Goal: Task Accomplishment & Management: Complete application form

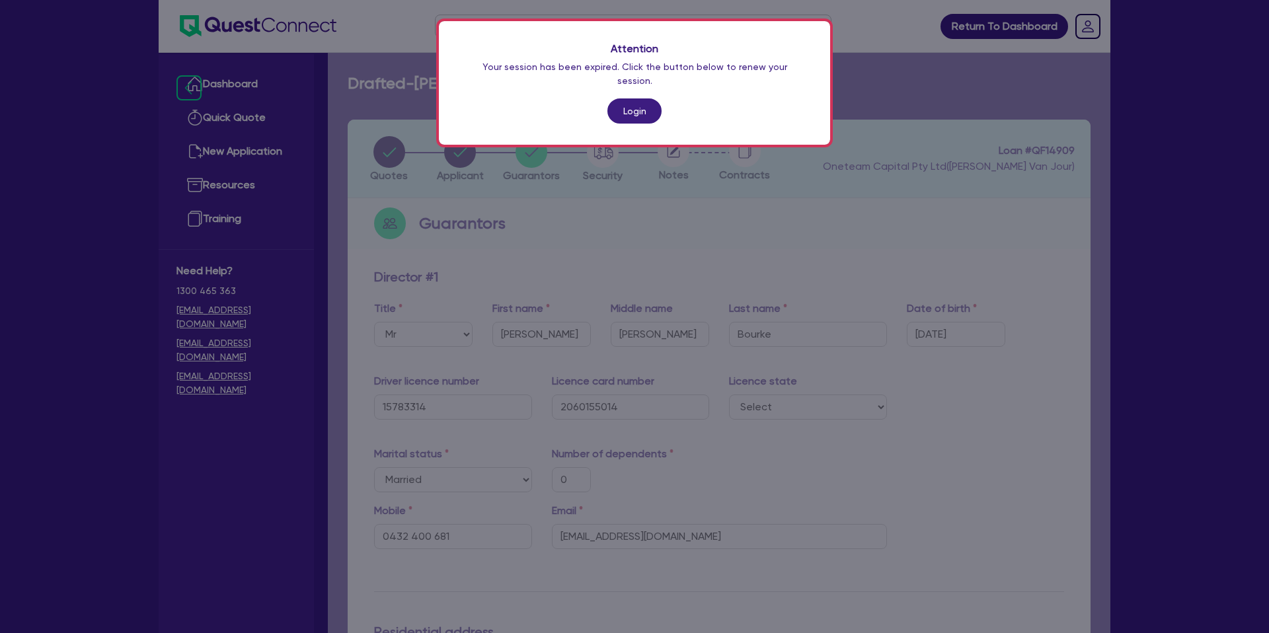
select select "MR"
select select "[GEOGRAPHIC_DATA]"
select select "MARRIED"
select select "PROPERTY"
select select "CASH"
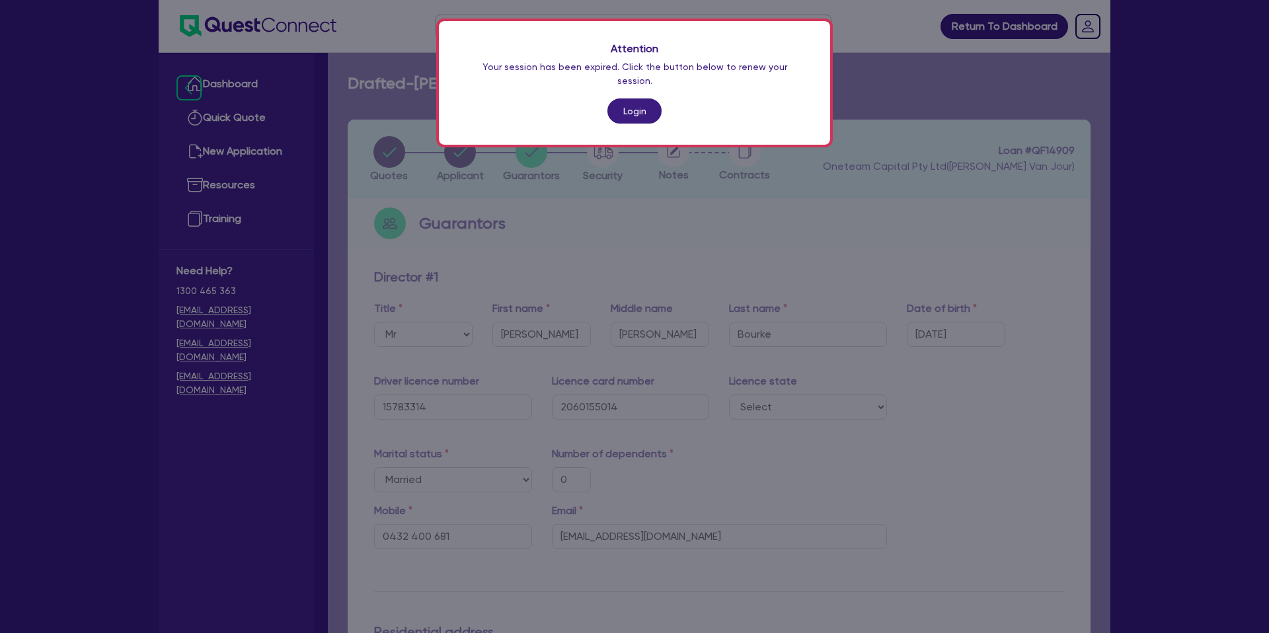
select select "VEHICLE"
select select "MORTGAGE"
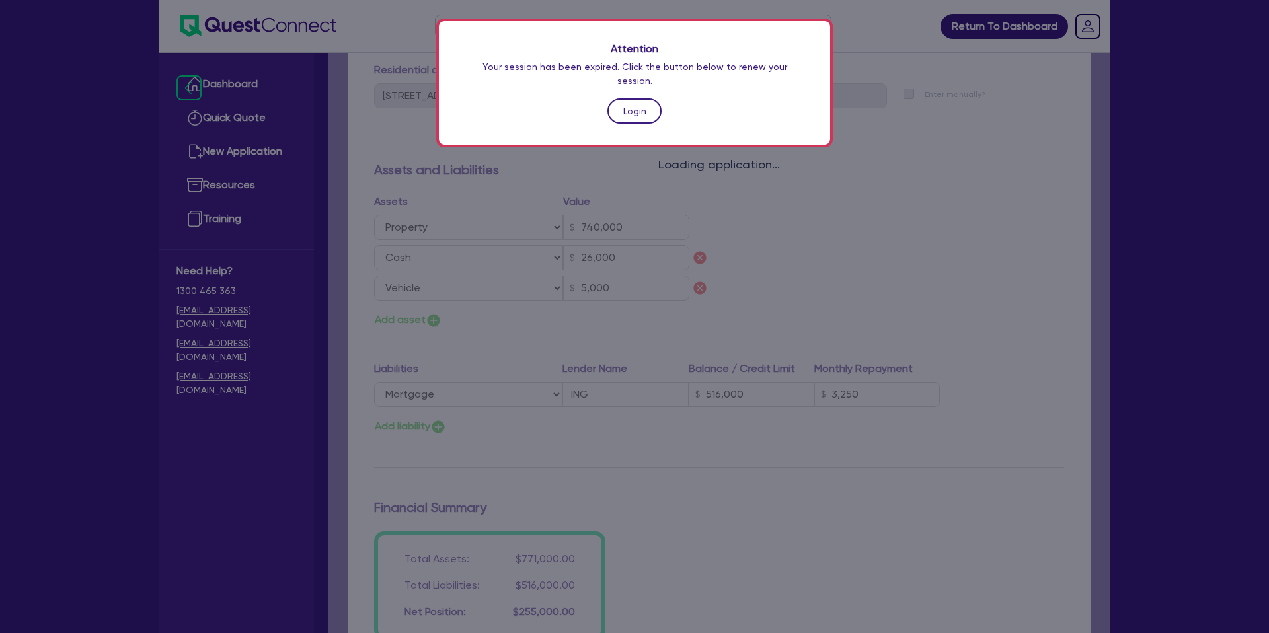
click at [645, 98] on link "Login" at bounding box center [634, 110] width 54 height 25
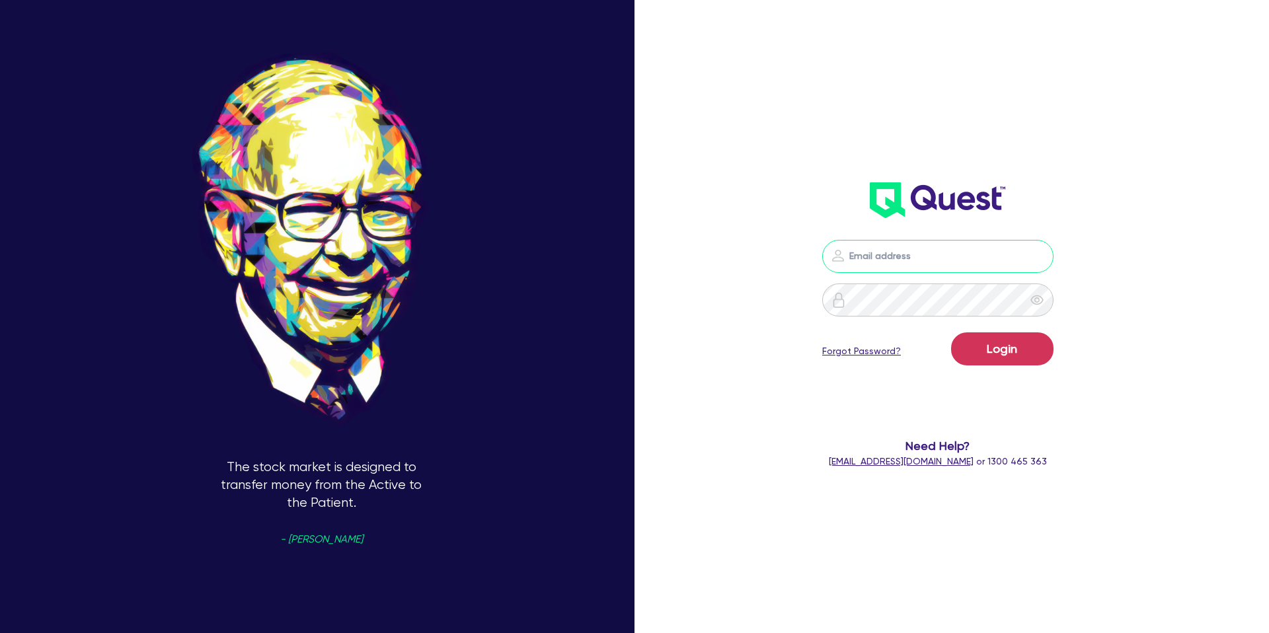
click at [897, 266] on input "email" at bounding box center [937, 256] width 231 height 33
type input "[PERSON_NAME][EMAIL_ADDRESS][DOMAIN_NAME]"
drag, startPoint x: 1009, startPoint y: 354, endPoint x: 1006, endPoint y: 341, distance: 13.0
click at [1009, 352] on button "Login" at bounding box center [1002, 348] width 102 height 33
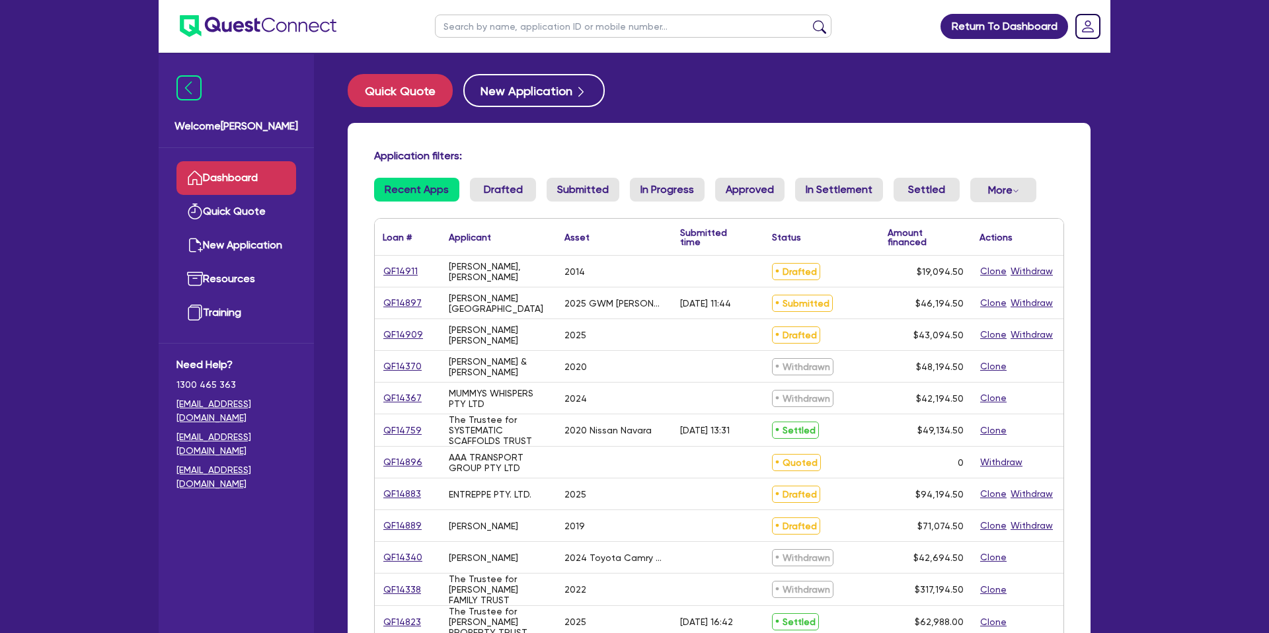
click at [533, 28] on input "text" at bounding box center [633, 26] width 396 height 23
click at [850, 101] on div "Quick Quote New Application" at bounding box center [719, 90] width 743 height 33
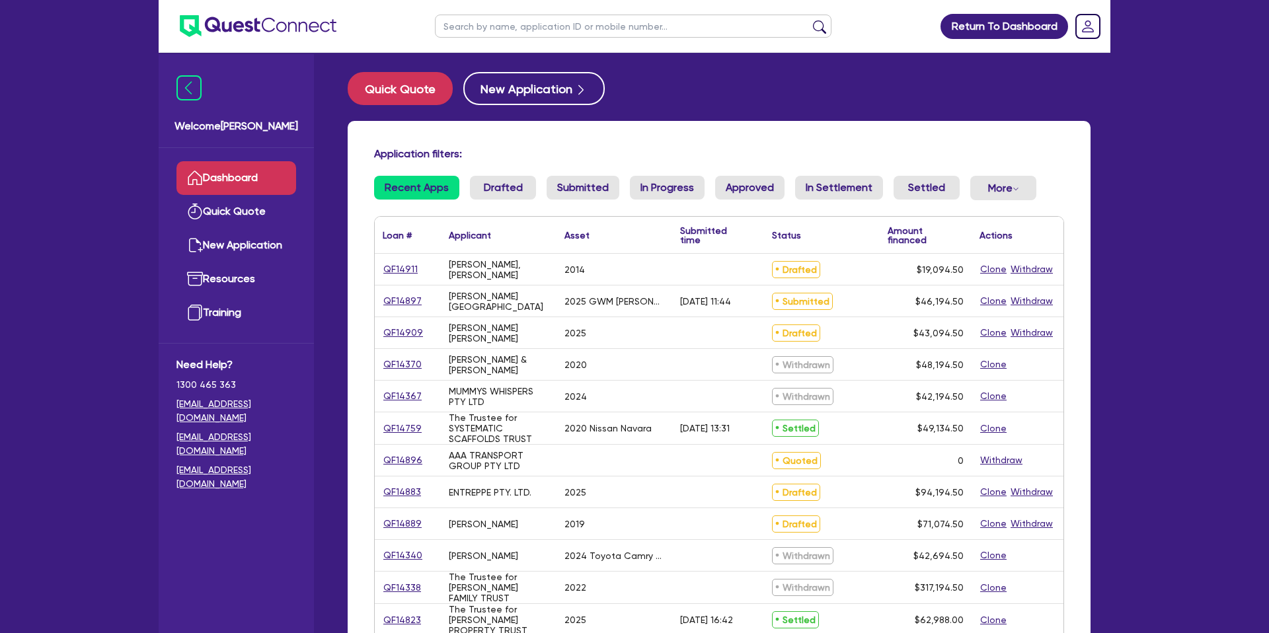
click at [412, 300] on link "QF14897" at bounding box center [403, 300] width 40 height 15
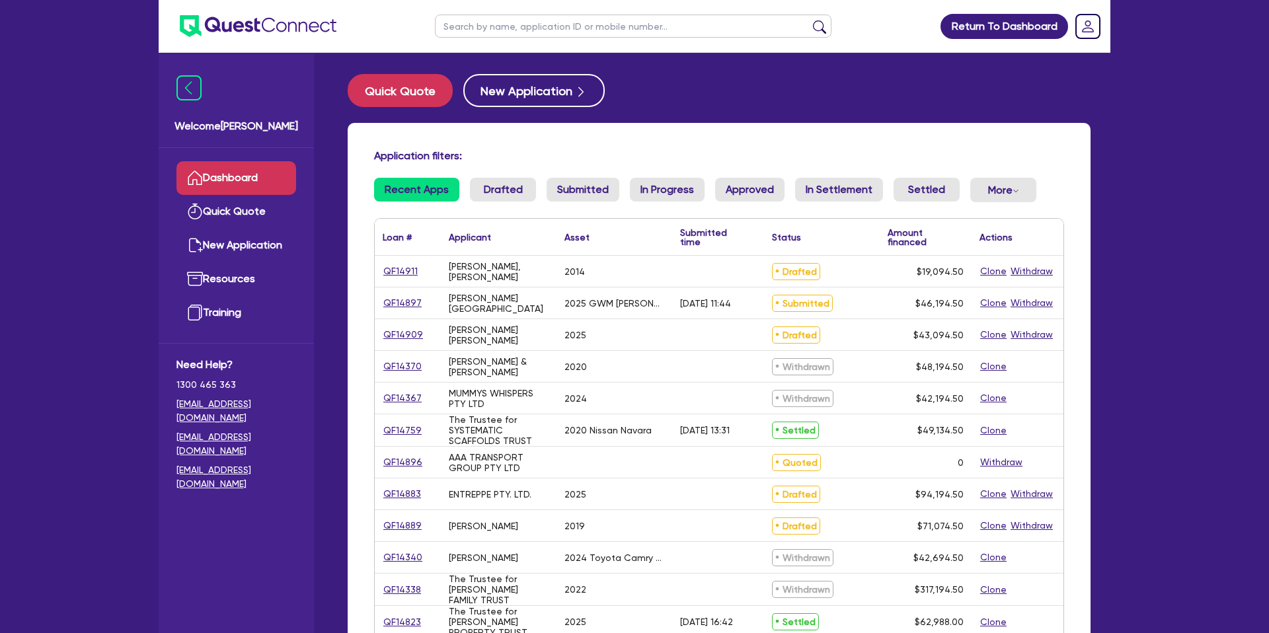
select select "CARS_AND_LIGHT_TRUCKS"
select select "PASSENGER_VEHICLES"
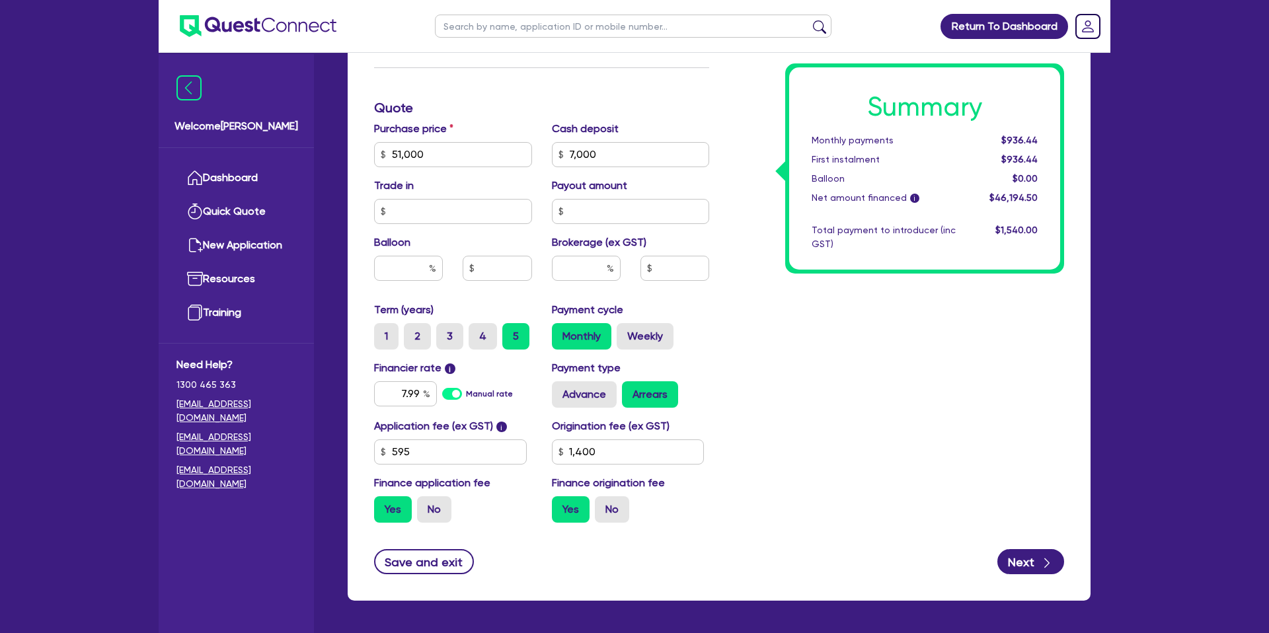
scroll to position [567, 0]
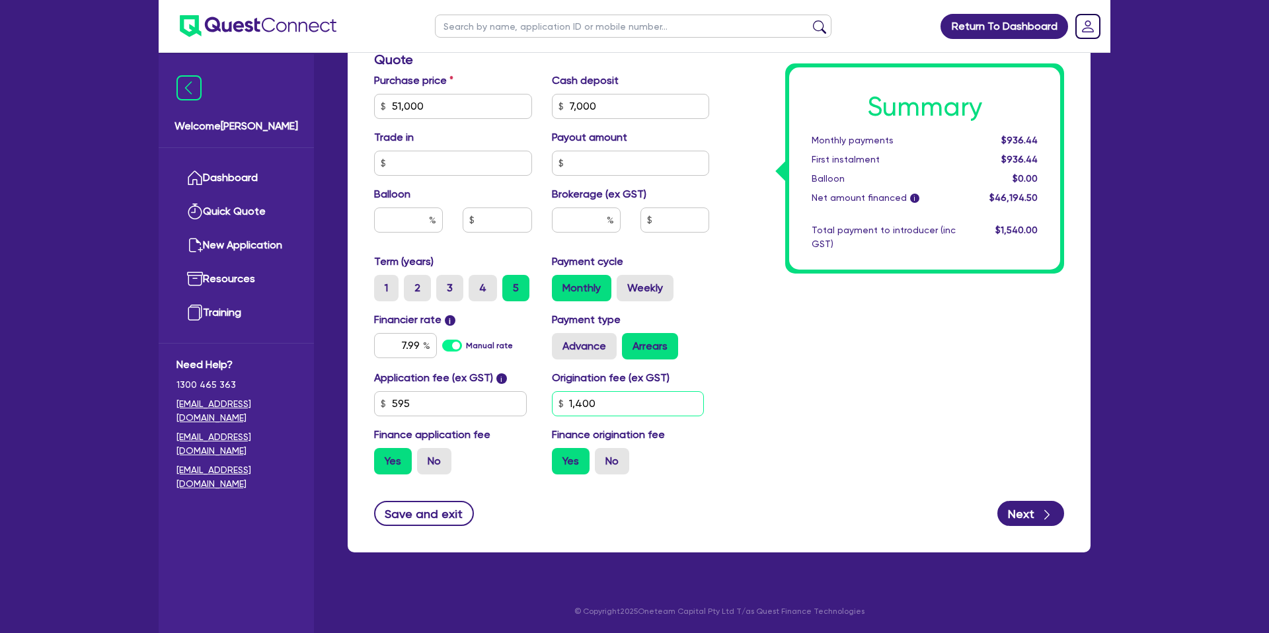
click at [602, 403] on input "1,400" at bounding box center [628, 403] width 153 height 25
type input "1"
type input "990"
type input "51,000"
type input "7,000"
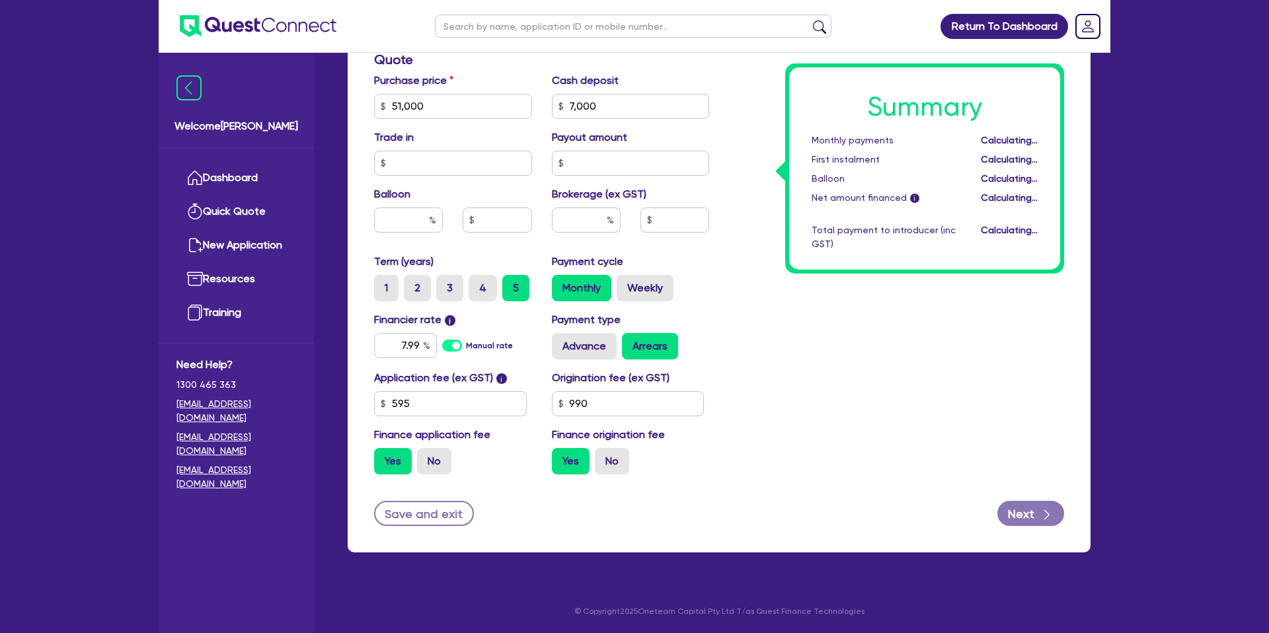
type input "51,000"
type input "7,000"
click at [901, 424] on div "Summary Monthly payments Calculating... First instalment Calculating... Balloon…" at bounding box center [896, 99] width 355 height 772
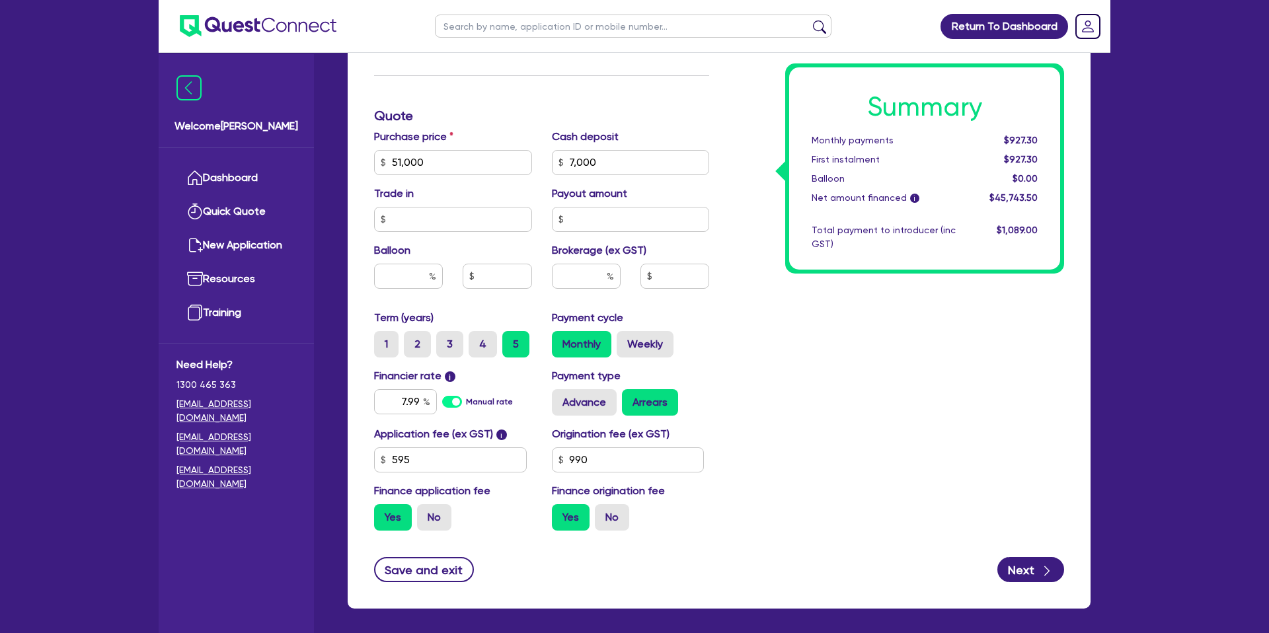
scroll to position [511, 0]
click at [422, 270] on input "text" at bounding box center [408, 275] width 69 height 25
click at [598, 280] on input "text" at bounding box center [586, 275] width 69 height 25
type input "51,000"
type input "7,000"
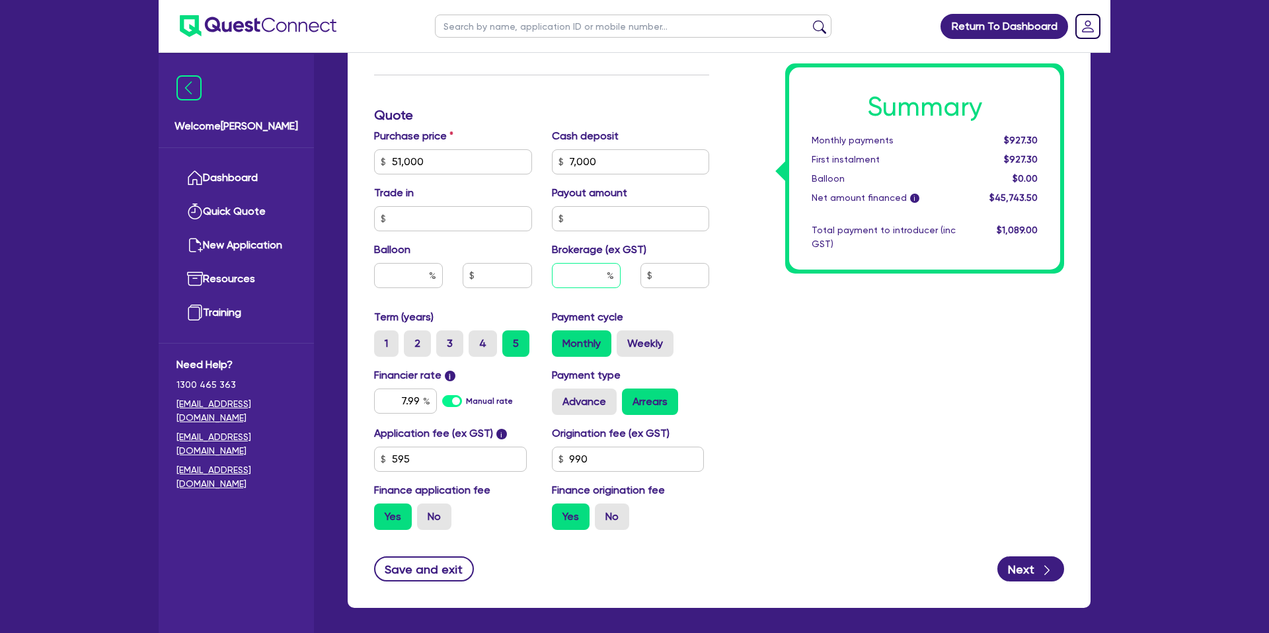
type input "5"
type input "51,000"
type input "7,000"
type input "2,287.18"
type input "5"
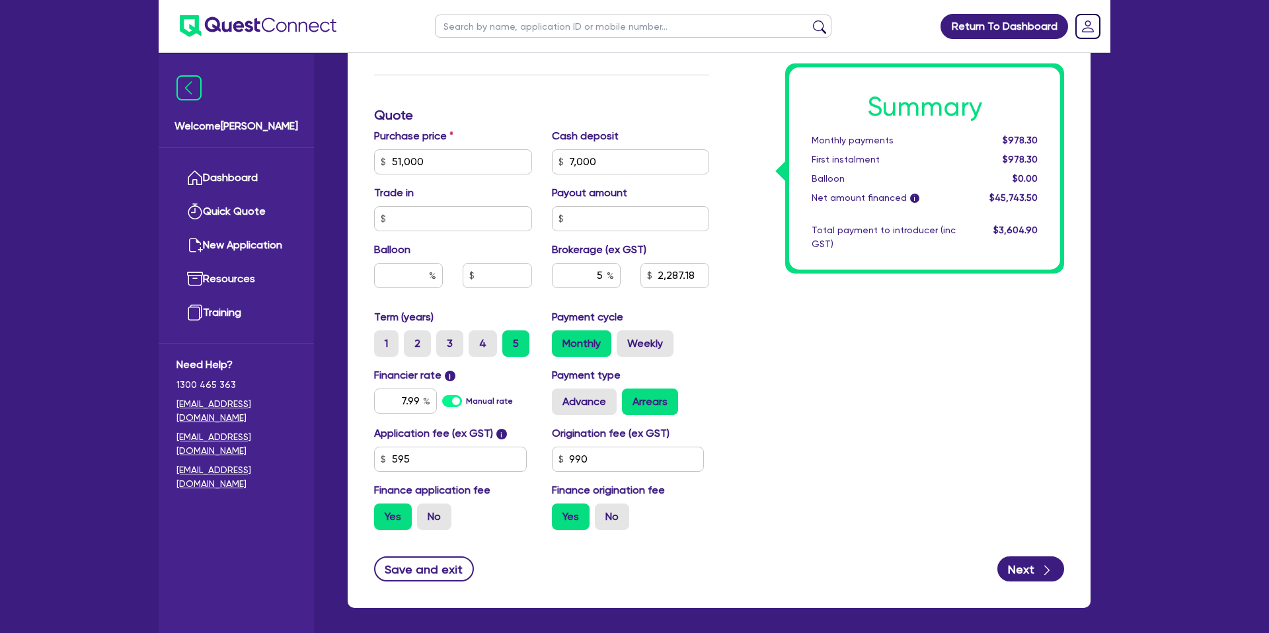
type input "51,000"
type input "7,000"
type input "2,287.18"
type input "51,000"
type input "7,000"
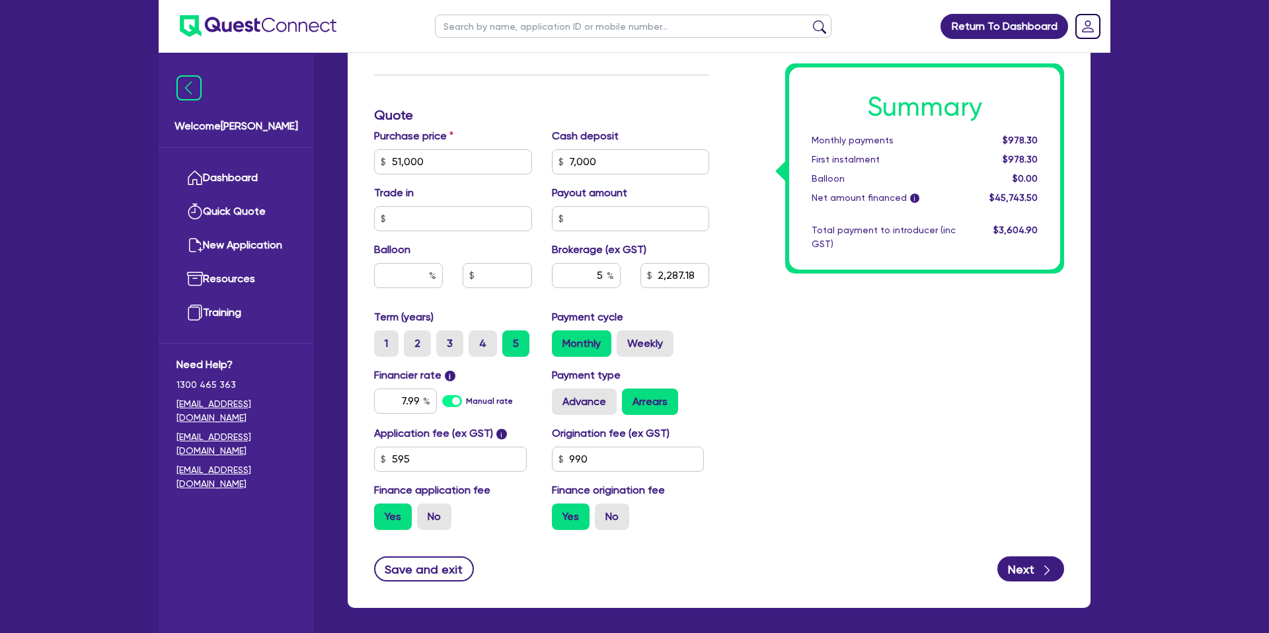
type input "2,287.18"
click at [917, 330] on div "Summary Monthly payments $978.30 First instalment $978.30 Balloon $0.00 Net amo…" at bounding box center [896, 154] width 355 height 772
click at [601, 274] on input "5" at bounding box center [586, 275] width 69 height 25
type input "4"
type input "51,000"
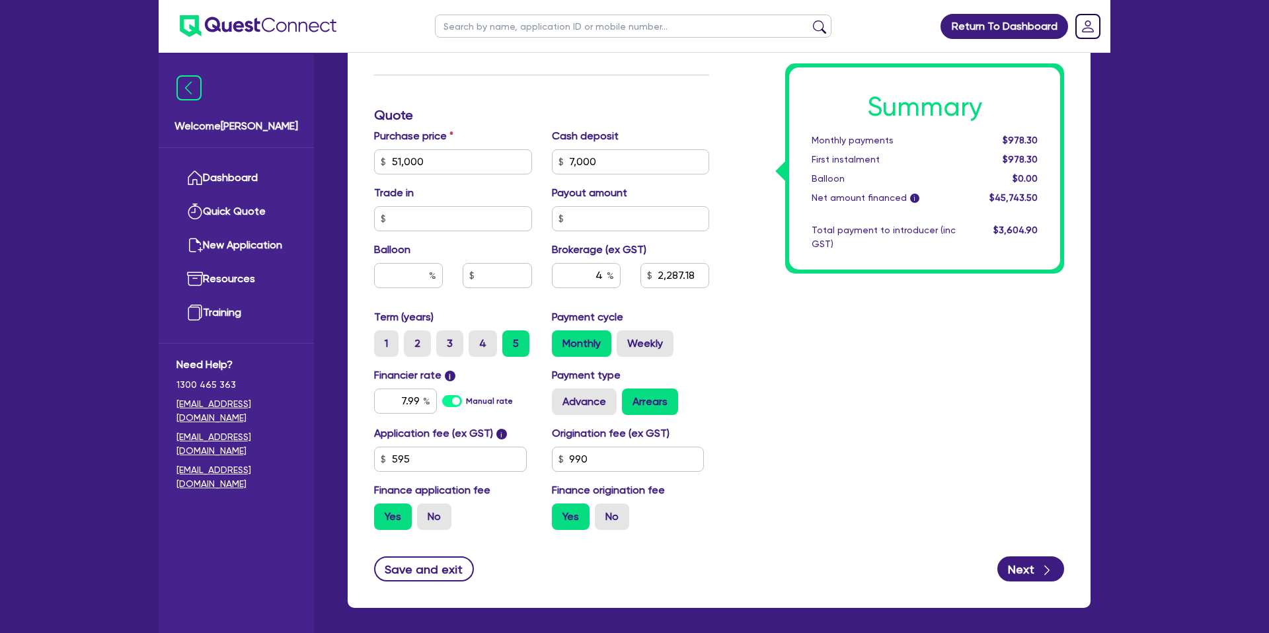
type input "7,000"
type input "2,287.18"
click at [787, 318] on div "Summary Monthly payments $978.30 First instalment $978.30 Balloon $0.00 Net amo…" at bounding box center [896, 154] width 355 height 772
type input "51,000"
type input "7,000"
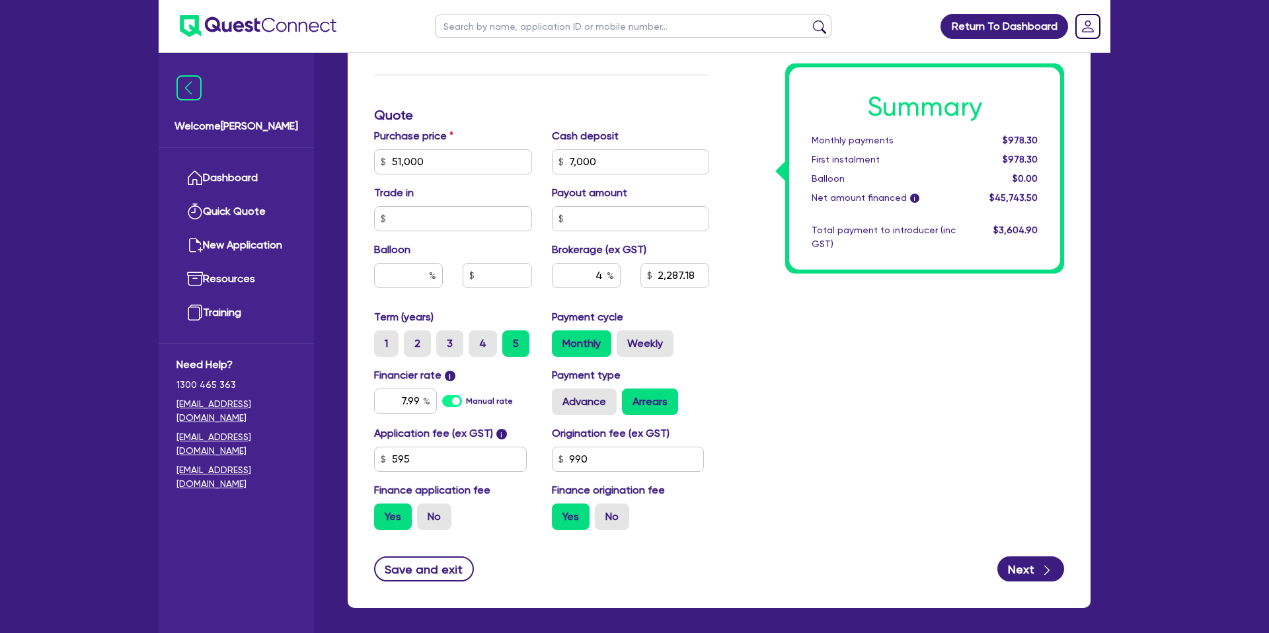
type input "1,829.74"
drag, startPoint x: 659, startPoint y: 278, endPoint x: 732, endPoint y: 278, distance: 73.4
click at [732, 278] on div "Finance type Chattel Mortgage Business Loan Asset type category Select Cars and…" at bounding box center [719, 154] width 710 height 772
type input "51,000"
type input "7,000"
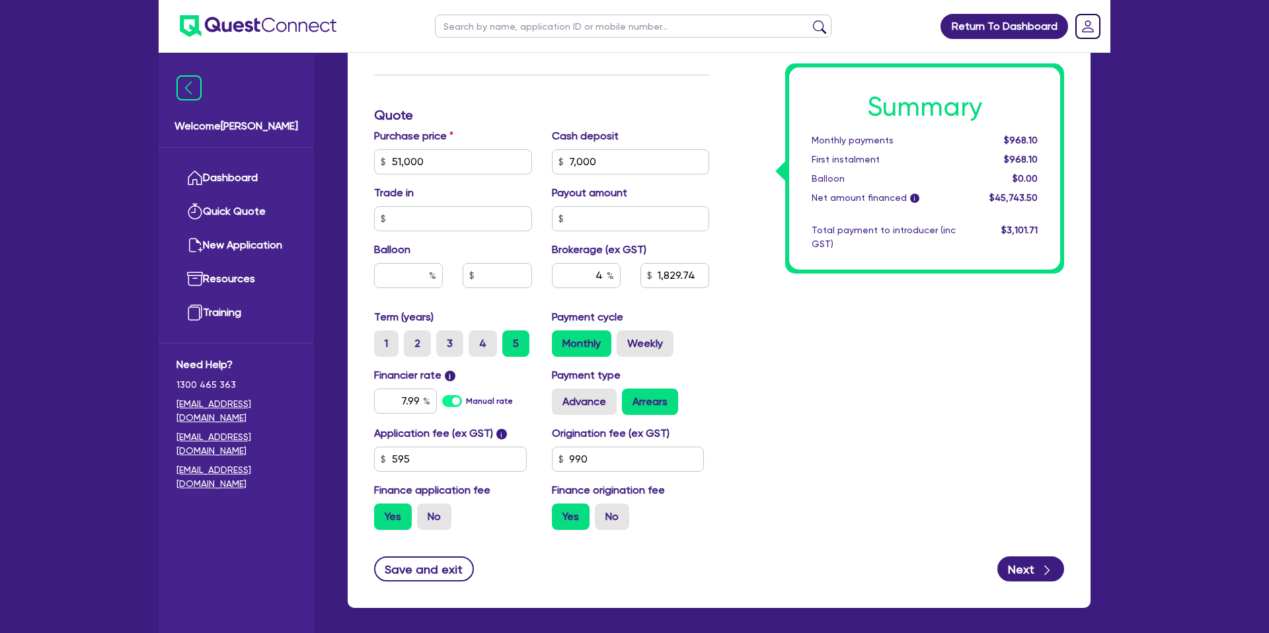
type input "1,829.74"
type input "51,000"
type input "7,000"
type input "1,829.74"
click at [733, 277] on div "Summary Monthly payments $968.10 First instalment $968.10 Balloon $0.00 Net amo…" at bounding box center [896, 154] width 355 height 772
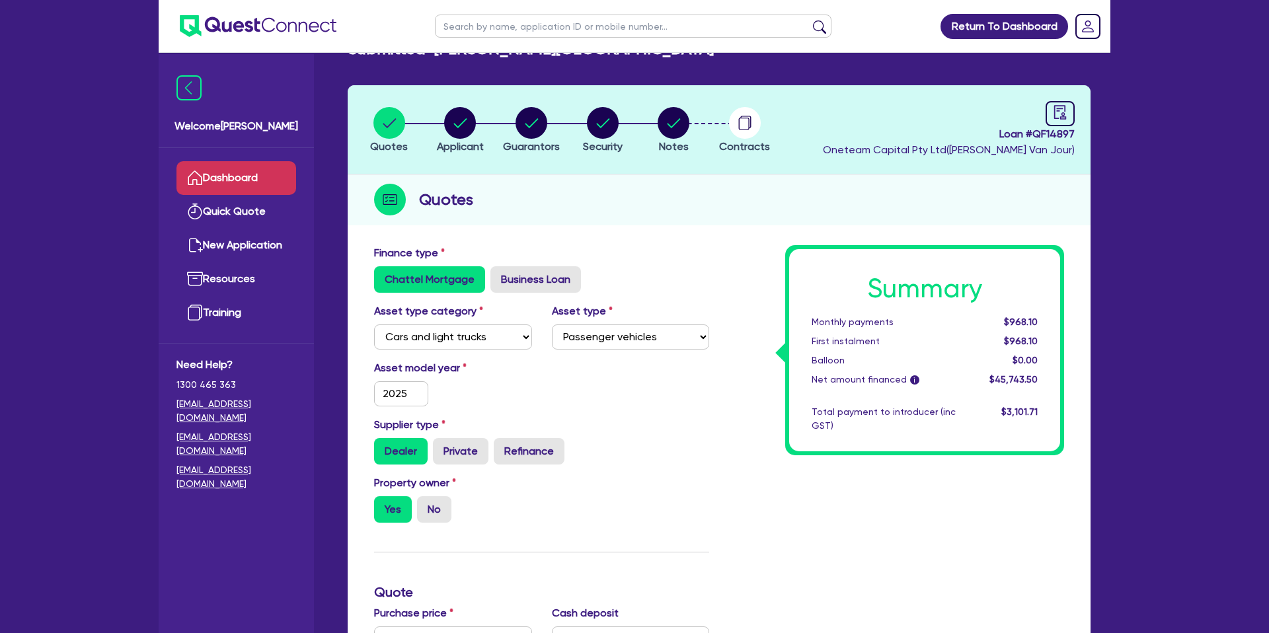
scroll to position [0, 0]
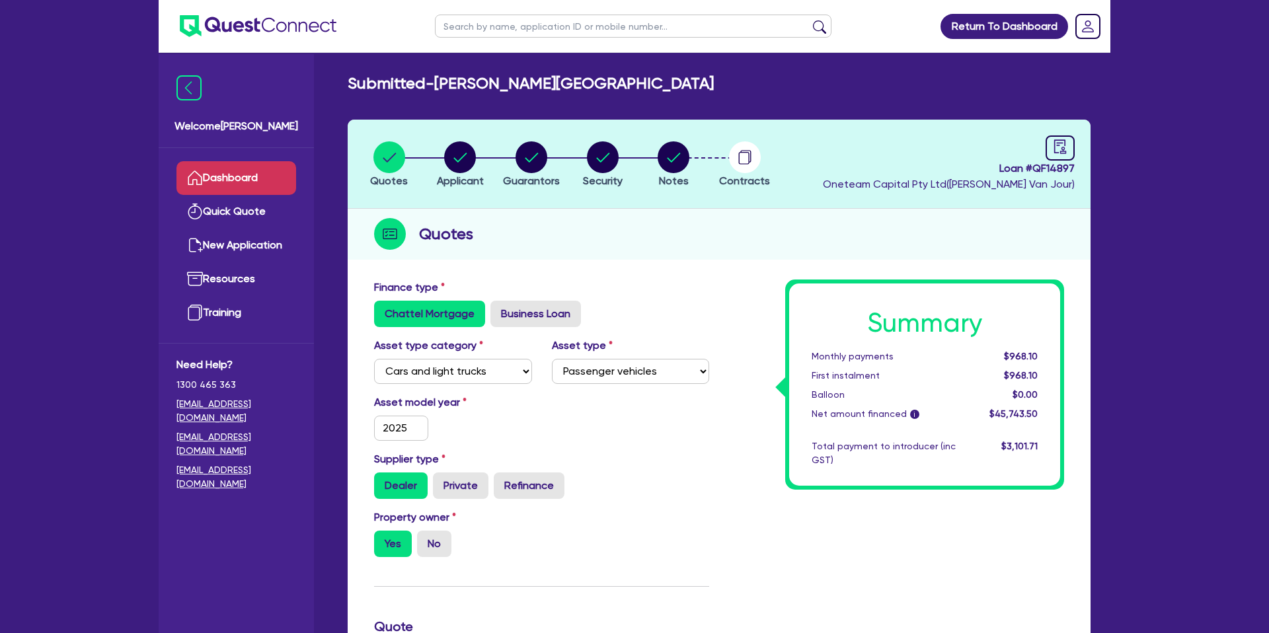
click at [206, 173] on link "Dashboard" at bounding box center [236, 178] width 120 height 34
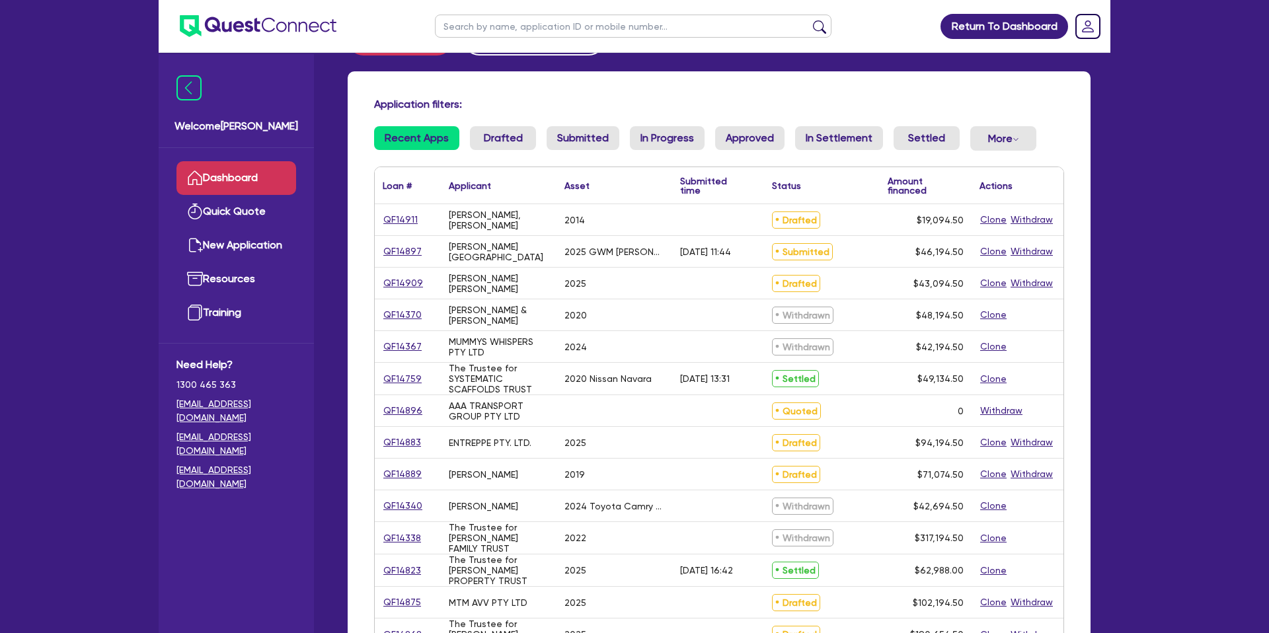
scroll to position [54, 0]
